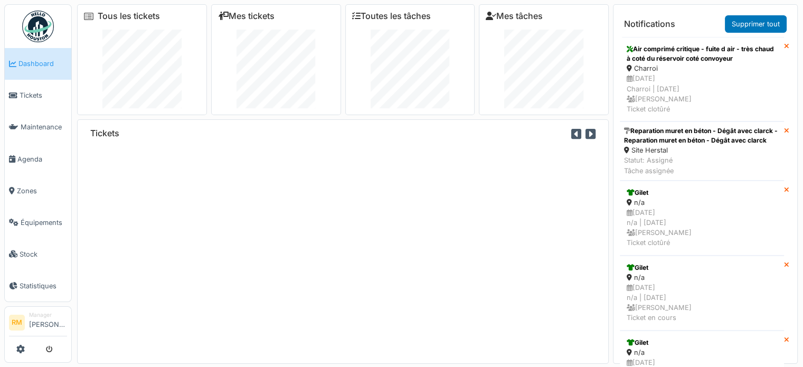
click at [51, 218] on span "Équipements" at bounding box center [44, 223] width 46 height 10
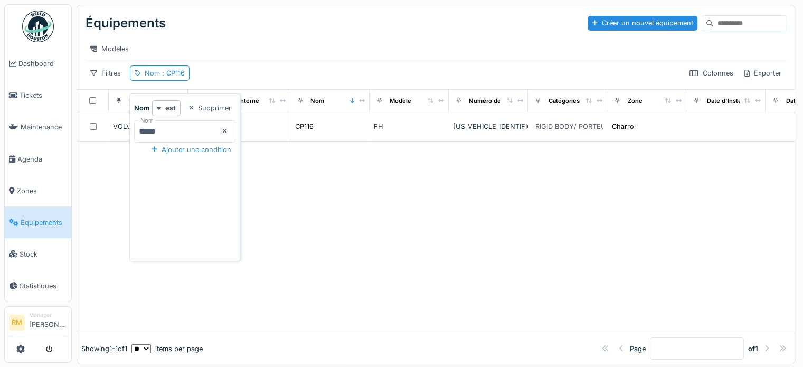
drag, startPoint x: 180, startPoint y: 133, endPoint x: 1, endPoint y: 128, distance: 179.1
click at [0, 127] on body "Dashboard Tickets Maintenance Agenda Zones Équipements Stock Statistiques RM Ma…" at bounding box center [401, 183] width 803 height 367
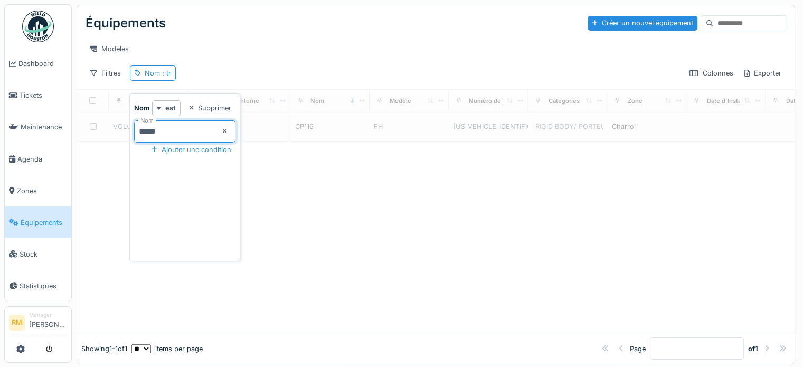
type input "*****"
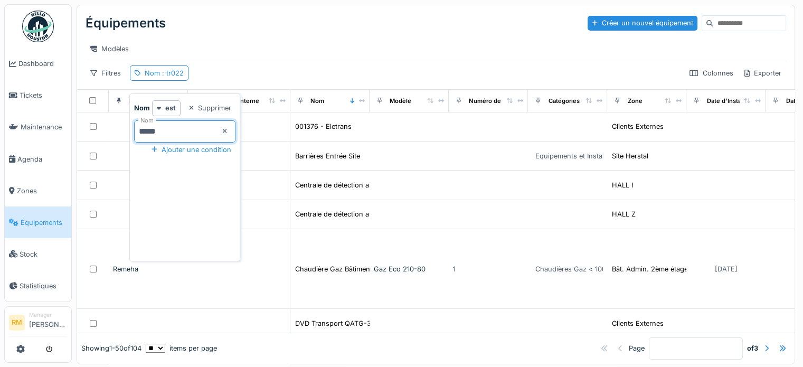
drag, startPoint x: 171, startPoint y: 128, endPoint x: 176, endPoint y: 127, distance: 5.4
click at [172, 127] on input "*****" at bounding box center [184, 131] width 101 height 22
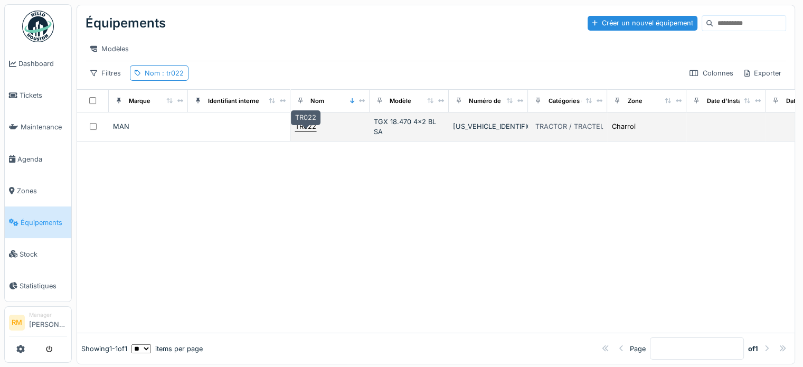
click at [310, 131] on div "TR022" at bounding box center [305, 126] width 21 height 10
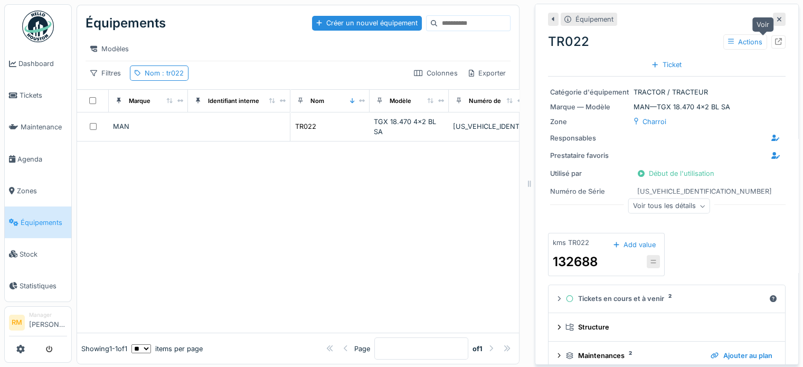
click at [771, 44] on div at bounding box center [778, 41] width 14 height 13
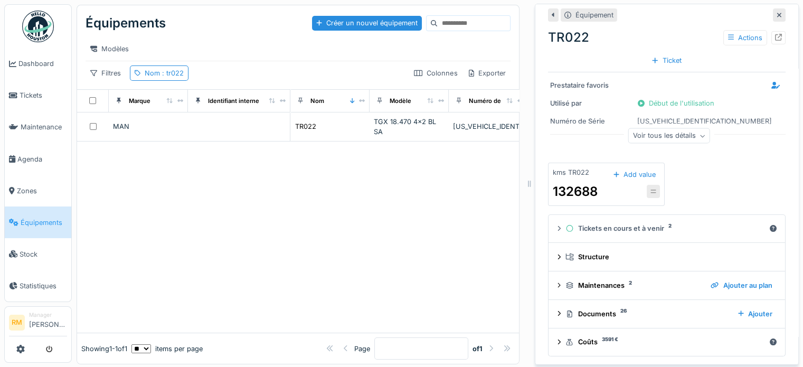
scroll to position [71, 0]
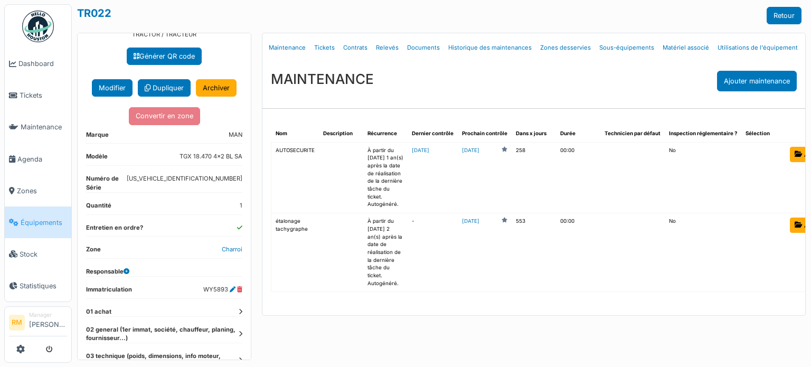
scroll to position [106, 0]
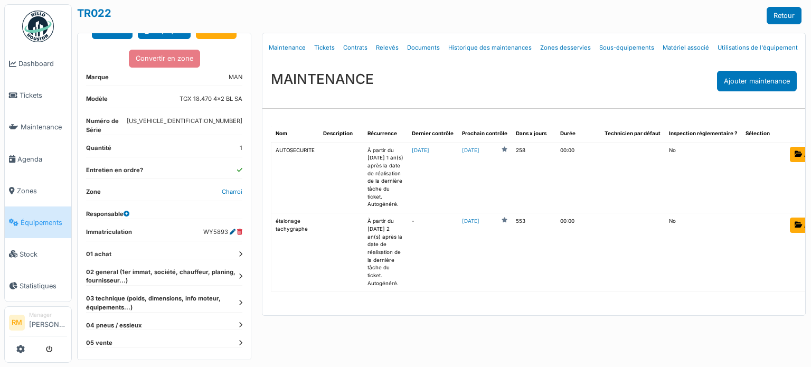
drag, startPoint x: 194, startPoint y: 233, endPoint x: 222, endPoint y: 237, distance: 27.8
click at [222, 237] on dl "Immatriculation WY5893" at bounding box center [164, 235] width 156 height 14
copy dd "WY5893"
